Goal: Information Seeking & Learning: Learn about a topic

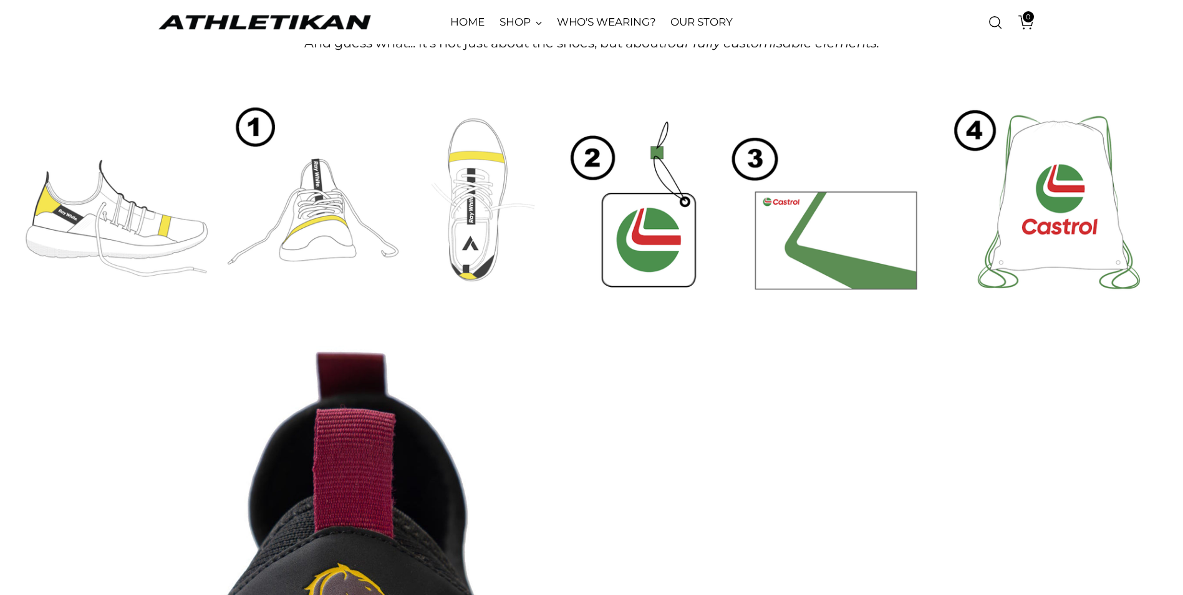
scroll to position [499, 0]
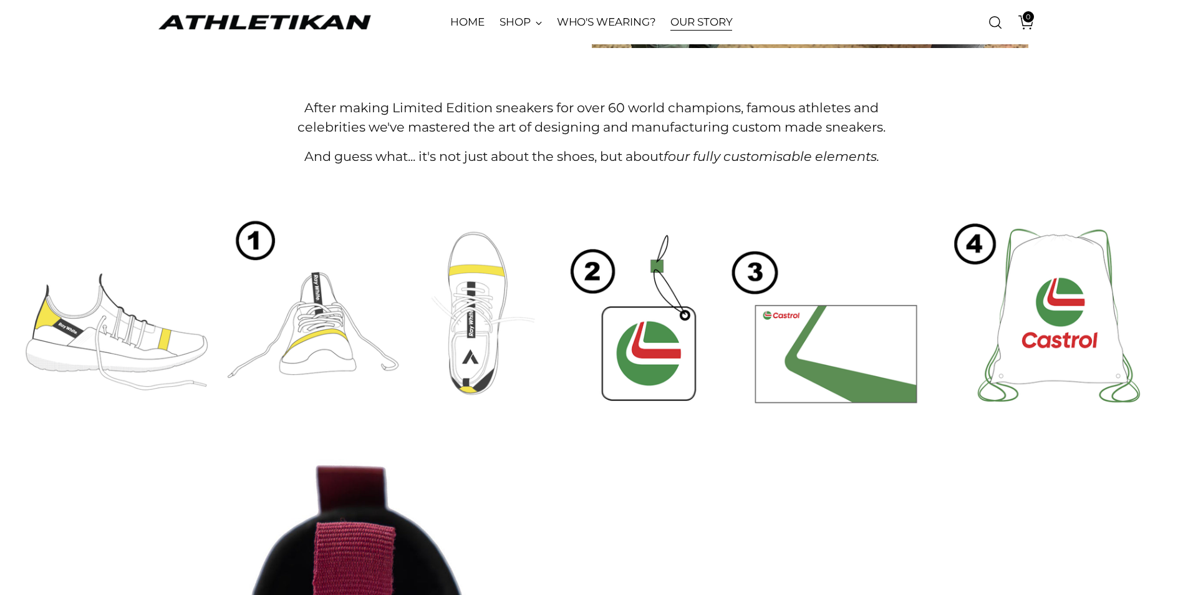
click at [696, 24] on link "OUR STORY" at bounding box center [702, 22] width 62 height 27
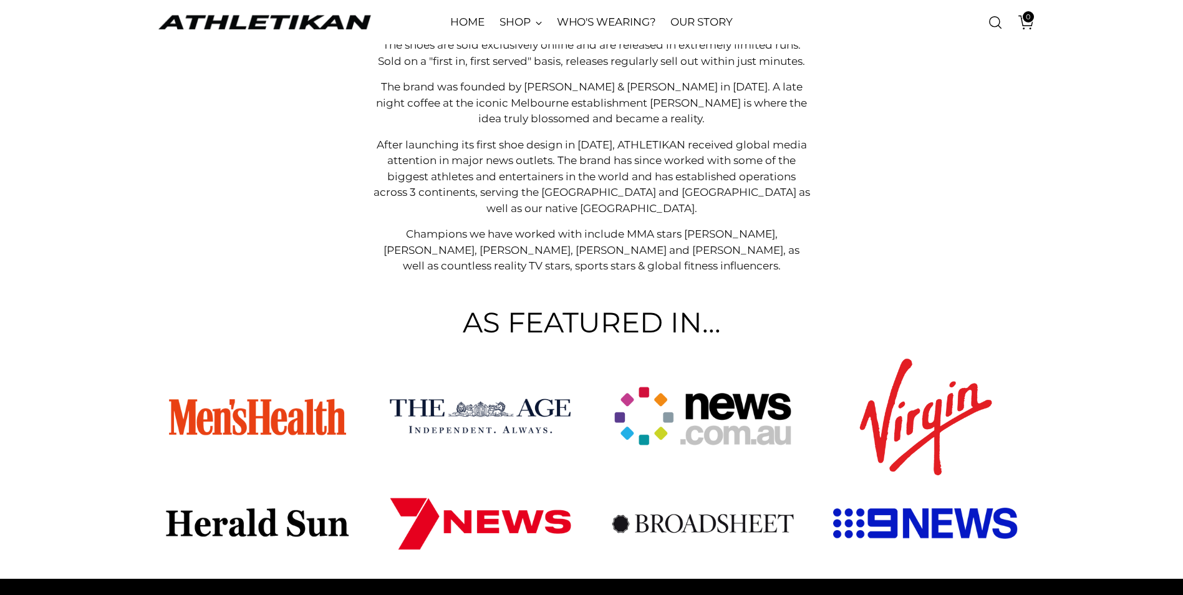
scroll to position [312, 0]
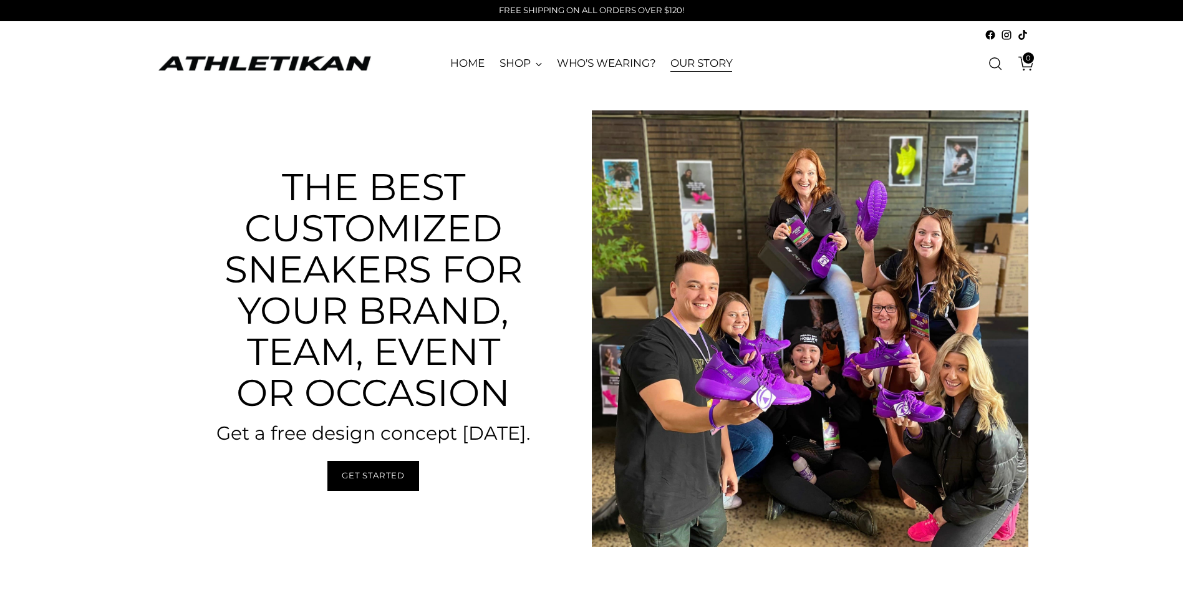
click at [714, 63] on link "OUR STORY" at bounding box center [702, 63] width 62 height 27
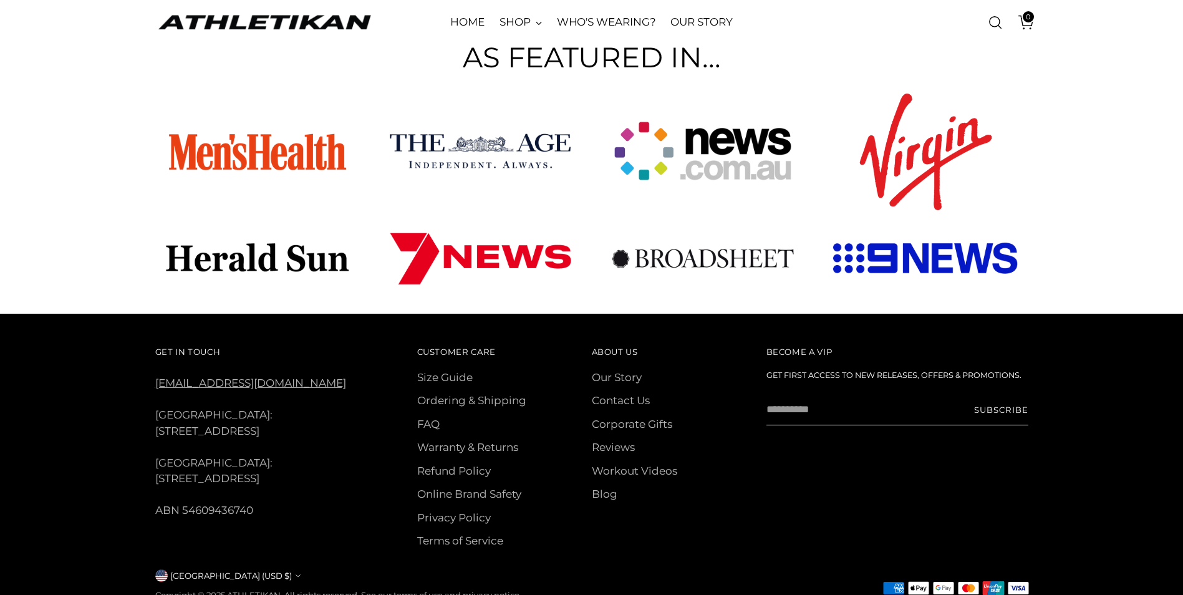
scroll to position [814, 0]
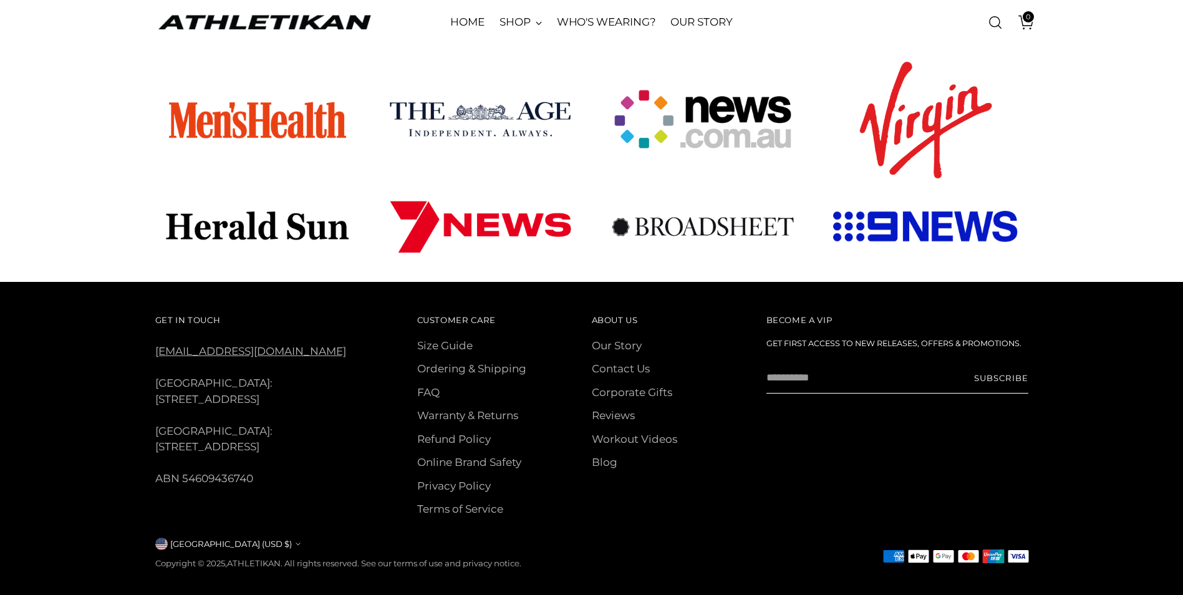
click at [618, 315] on span "About Us" at bounding box center [615, 320] width 46 height 10
click at [631, 315] on span "About Us" at bounding box center [615, 320] width 46 height 10
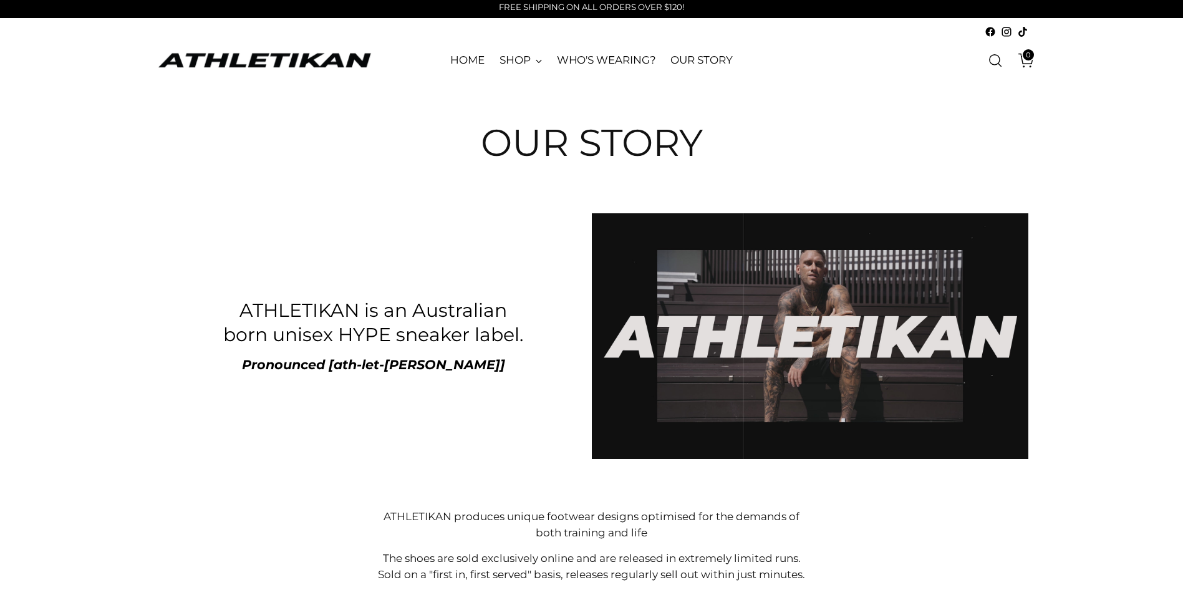
scroll to position [0, 0]
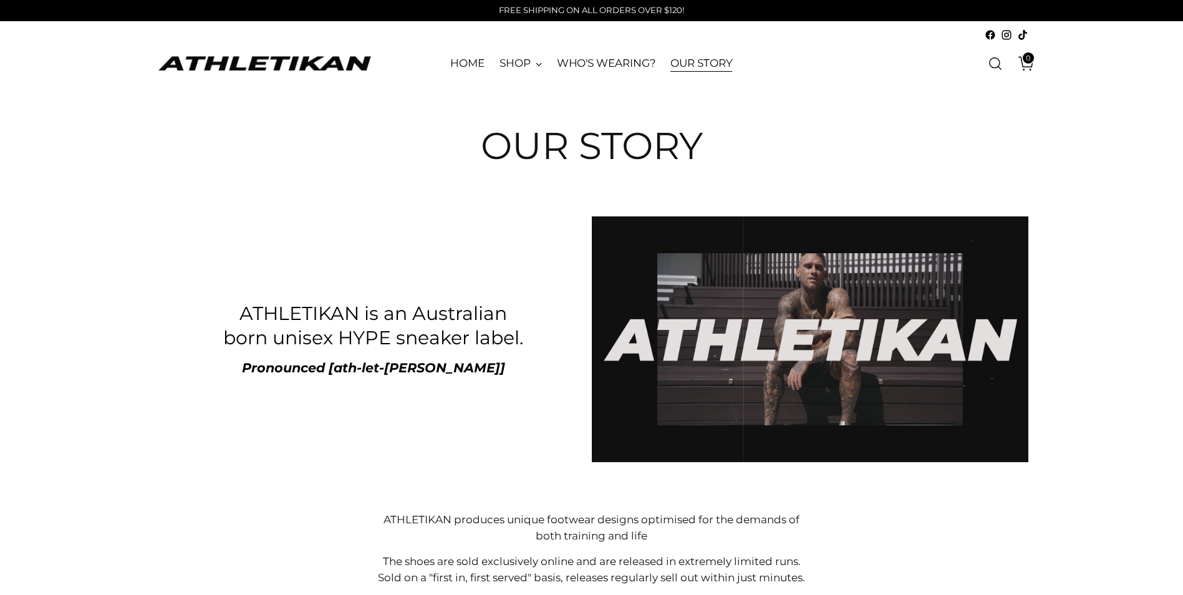
click at [716, 62] on link "OUR STORY" at bounding box center [702, 63] width 62 height 27
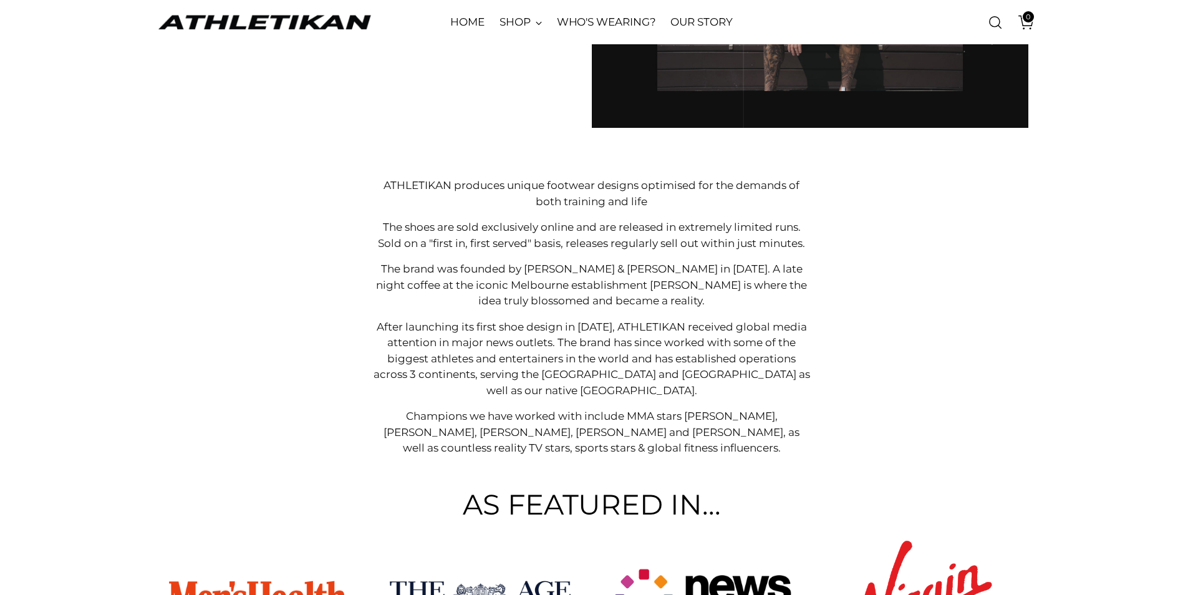
scroll to position [289, 0]
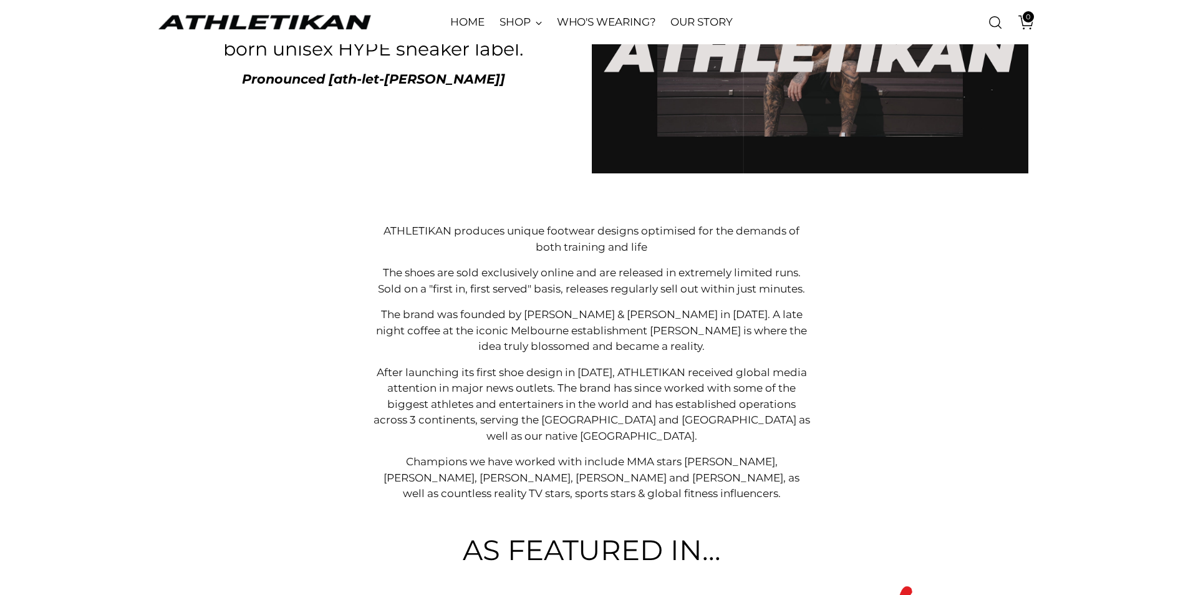
drag, startPoint x: 430, startPoint y: 193, endPoint x: 751, endPoint y: 187, distance: 320.1
click at [751, 187] on div "Pause ATHLETIKAN is an Australian born unisex HYPE sneaker label. Pronounced [a…" at bounding box center [591, 63] width 951 height 271
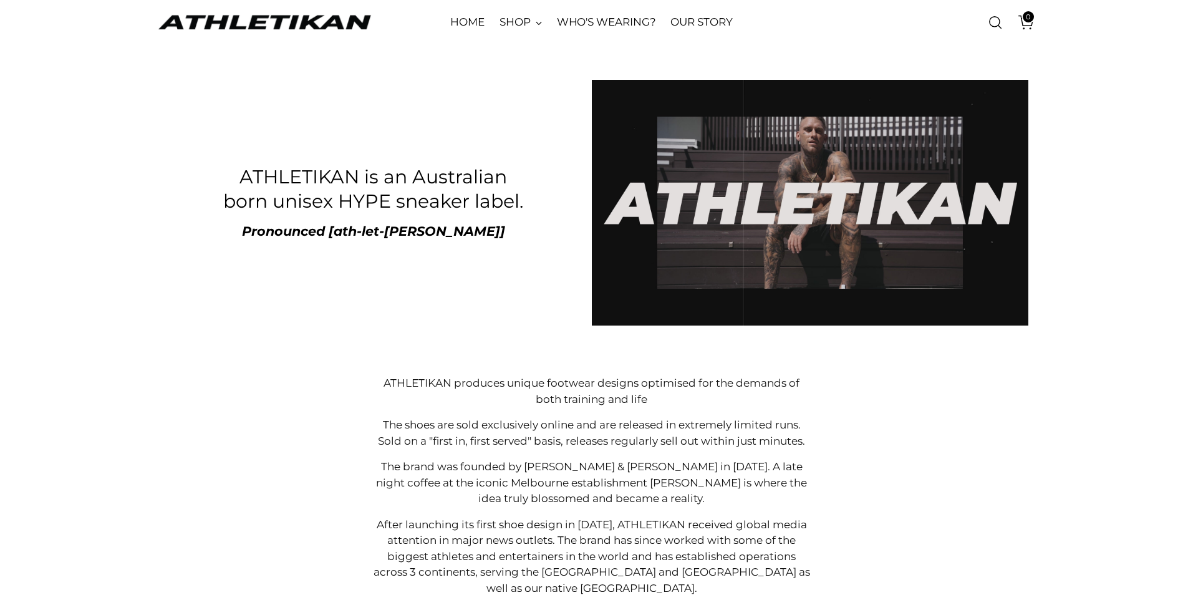
scroll to position [102, 0]
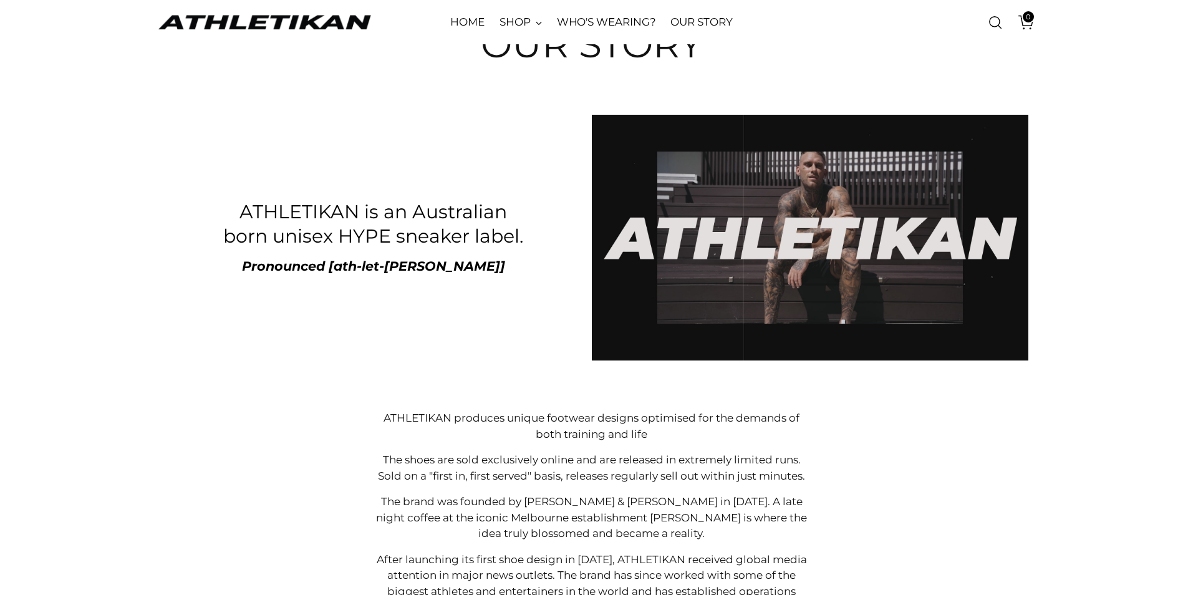
click at [241, 208] on h3 "ATHLETIKAN is an Australian born unisex HYPE sneaker label." at bounding box center [373, 225] width 314 height 50
click at [248, 211] on h3 "ATHLETIKAN is an Australian born unisex HYPE sneaker label." at bounding box center [373, 225] width 314 height 50
drag, startPoint x: 244, startPoint y: 208, endPoint x: 246, endPoint y: 198, distance: 9.7
click at [245, 207] on h3 "ATHLETIKAN is an Australian born unisex HYPE sneaker label." at bounding box center [373, 225] width 314 height 50
click at [246, 167] on div "ATHLETIKAN is an Australian born unisex HYPE sneaker label. Pronounced [ath-let…" at bounding box center [373, 238] width 437 height 246
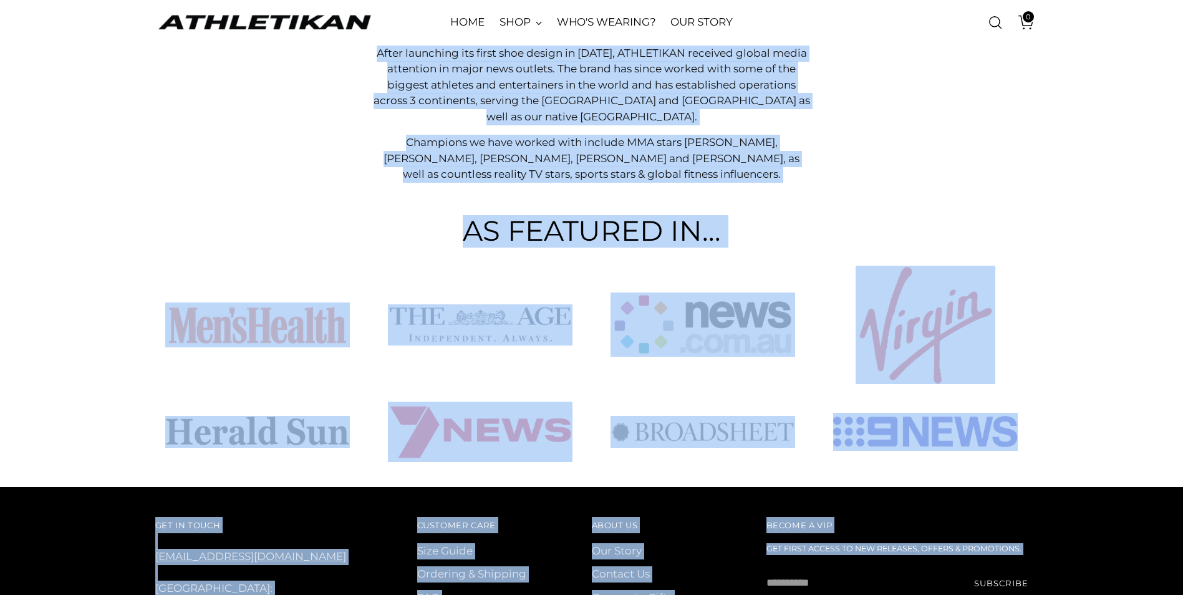
scroll to position [661, 0]
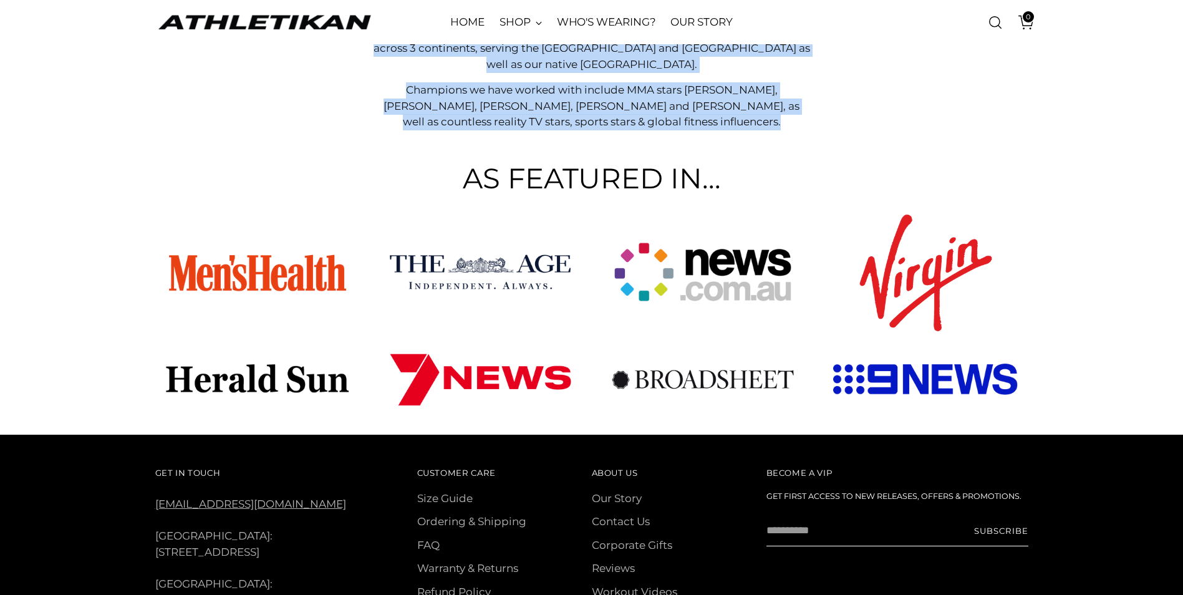
drag, startPoint x: 260, startPoint y: 207, endPoint x: 744, endPoint y: 116, distance: 493.2
copy main "ATHLETIKAN is an Australian born unisex HYPE sneaker label. Pronounced [ath-let…"
